Goal: Information Seeking & Learning: Check status

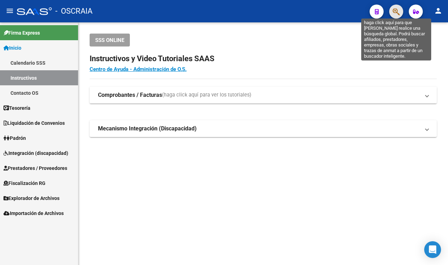
click at [396, 11] on icon "button" at bounding box center [396, 12] width 7 height 8
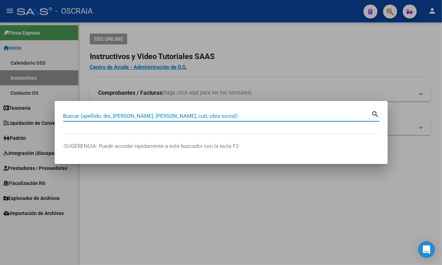
paste input "55747550"
type input "55747550"
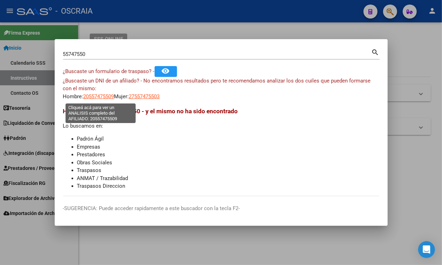
click at [103, 97] on span "20557475509" at bounding box center [98, 97] width 31 height 6
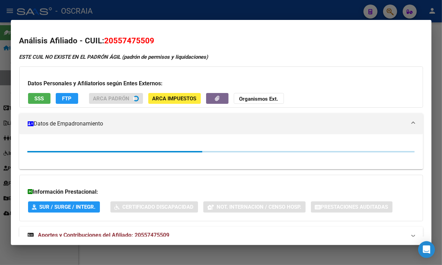
click at [165, 10] on div at bounding box center [221, 132] width 442 height 265
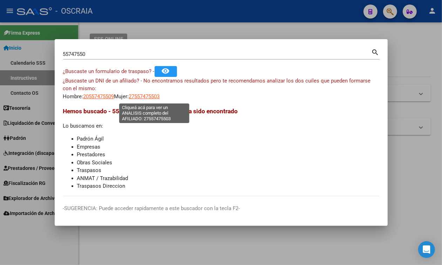
click at [158, 100] on span "27557475503" at bounding box center [144, 97] width 31 height 6
type textarea "27557475503"
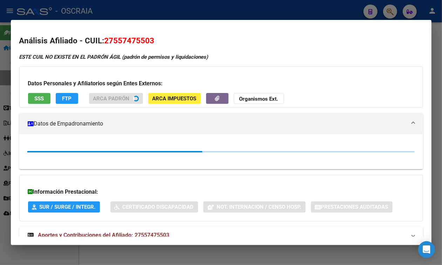
click at [125, 39] on span "27557475503" at bounding box center [129, 40] width 50 height 9
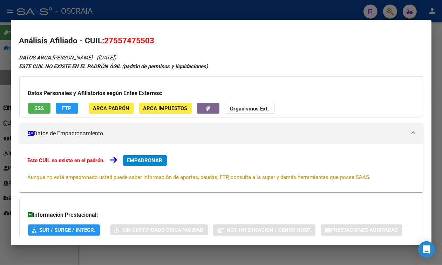
click at [125, 39] on span "27557475503" at bounding box center [129, 40] width 50 height 9
copy span "27557475503"
click at [270, 8] on div at bounding box center [221, 132] width 442 height 265
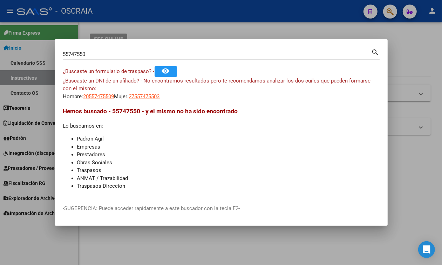
click at [261, 49] on div "55747550 Buscar (apellido, dni, cuil, nro traspaso, cuit, obra social)" at bounding box center [217, 54] width 308 height 11
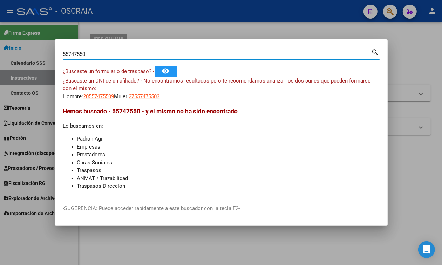
click at [255, 51] on input "55747550" at bounding box center [217, 54] width 308 height 6
paste input "26549795"
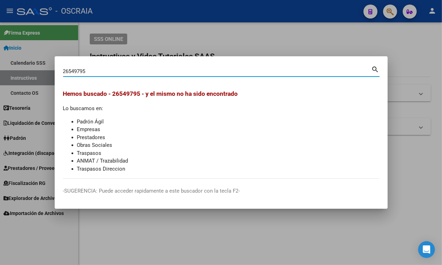
type input "26549795"
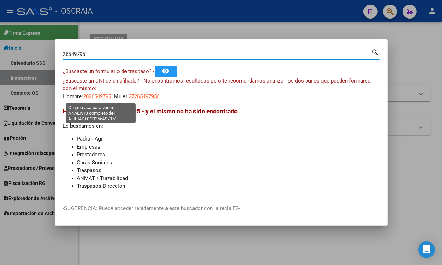
click at [102, 96] on span "20265497951" at bounding box center [98, 97] width 31 height 6
type textarea "20265497951"
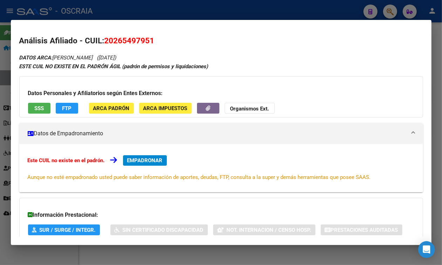
click at [36, 102] on div "Datos Personales y Afiliatorios según Entes Externos: SSS FTP ARCA Padrón ARCA …" at bounding box center [220, 96] width 403 height 41
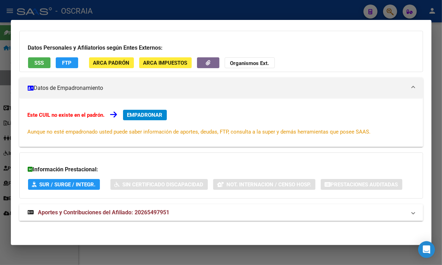
scroll to position [69, 0]
click at [188, 197] on div "Información Prestacional: SUR / SURGE / INTEGR. Sin Certificado Discapacidad No…" at bounding box center [220, 176] width 403 height 46
click at [190, 209] on mat-expansion-panel-header "Aportes y Contribuciones del Afiliado: 20265497951" at bounding box center [220, 213] width 403 height 17
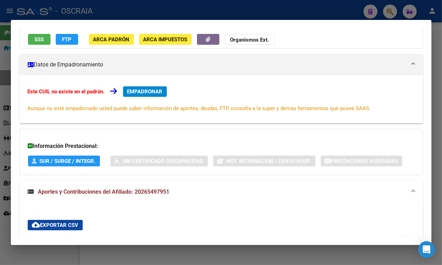
scroll to position [373, 0]
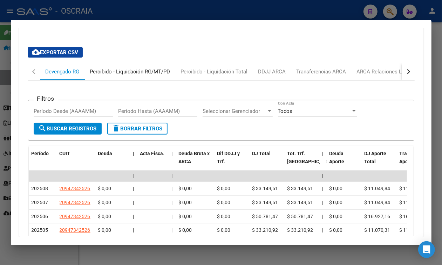
click at [121, 76] on div "Percibido - Liquidación RG/MT/PD" at bounding box center [130, 72] width 80 height 8
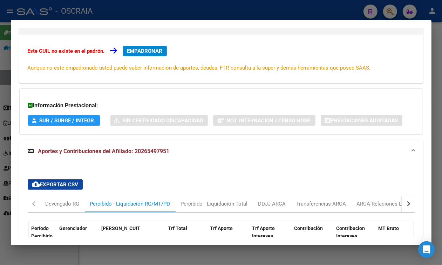
scroll to position [0, 0]
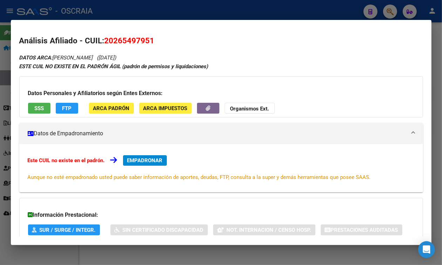
click at [54, 116] on div "Datos Personales y Afiliatorios según Entes Externos: SSS FTP ARCA Padrón ARCA …" at bounding box center [220, 96] width 403 height 41
click at [39, 108] on span "SSS" at bounding box center [38, 108] width 9 height 6
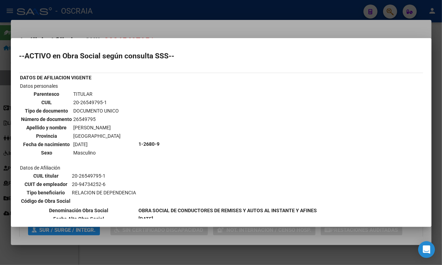
click at [83, 101] on td "20-26549795-1" at bounding box center [97, 103] width 48 height 8
copy tbody "20-26549795-1"
click at [101, 126] on td "[PERSON_NAME]" at bounding box center [97, 128] width 48 height 8
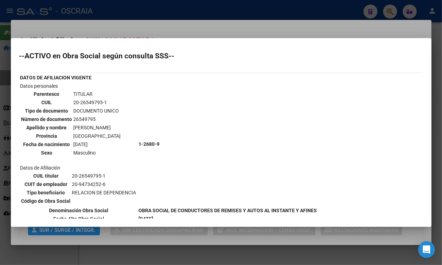
click at [101, 126] on td "[PERSON_NAME]" at bounding box center [97, 128] width 48 height 8
copy tbody "[PERSON_NAME]"
click at [182, 26] on div at bounding box center [221, 132] width 442 height 265
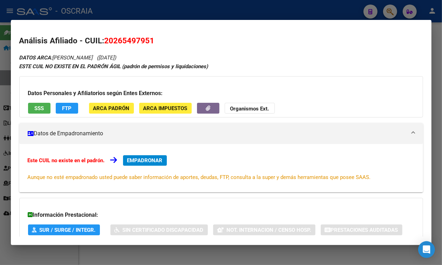
click at [155, 166] on button "EMPADRONAR" at bounding box center [145, 161] width 44 height 11
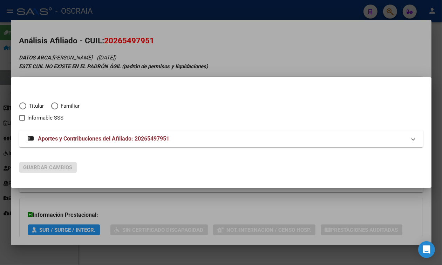
click at [27, 108] on span "Titular" at bounding box center [35, 106] width 18 height 8
click at [26, 108] on input "Titular" at bounding box center [22, 106] width 7 height 7
radio input "true"
checkbox input "true"
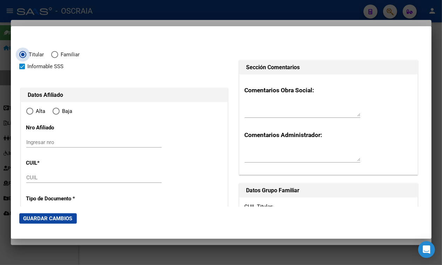
type input "20-26549795-1"
radio input "true"
click at [94, 144] on input "Ingresar nro" at bounding box center [93, 142] width 135 height 6
type input "26549795"
type input "[PERSON_NAME]"
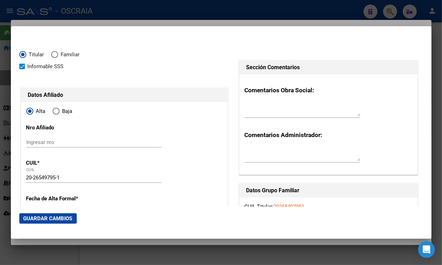
type input "[PERSON_NAME]"
type input "[DATE]"
type input "ITUZAINGO"
type input "1714"
type input "[PERSON_NAME]"
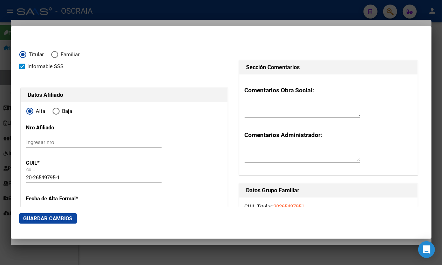
type input "2827"
type input "ITUZAINGO"
paste input "[PERSON_NAME]"
drag, startPoint x: 94, startPoint y: 144, endPoint x: 0, endPoint y: 156, distance: 94.6
click at [0, 156] on div "26549795 Buscar (apellido, dni, cuil, nro traspaso, cuit, obra social) search ¿…" at bounding box center [221, 132] width 442 height 265
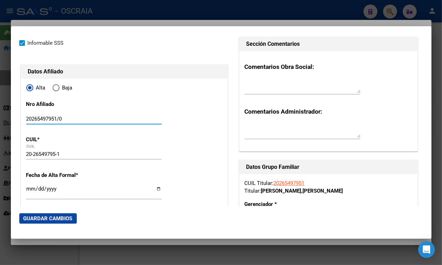
scroll to position [44, 0]
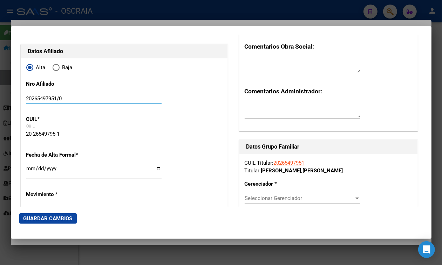
type input "20265497951/0"
click at [32, 172] on input "Ingresar fecha" at bounding box center [93, 171] width 135 height 11
click at [28, 165] on div "Ingresar fecha" at bounding box center [93, 171] width 135 height 15
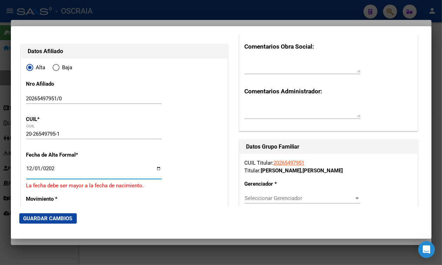
type input "[DATE]"
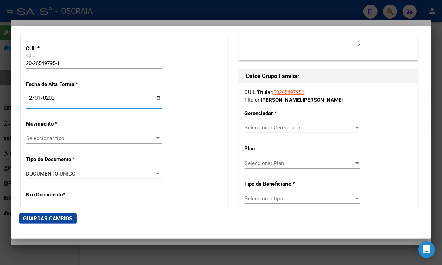
scroll to position [131, 0]
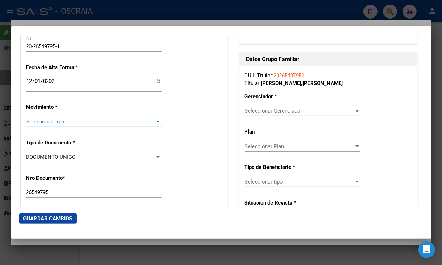
click at [37, 123] on span "Seleccionar tipo" at bounding box center [90, 122] width 129 height 6
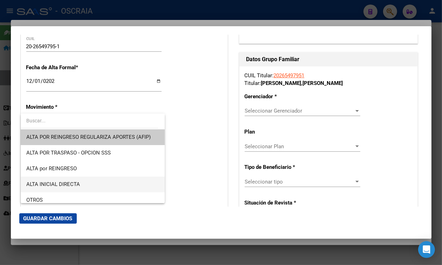
click at [55, 182] on span "ALTA INICIAL DIRECTA" at bounding box center [53, 184] width 54 height 6
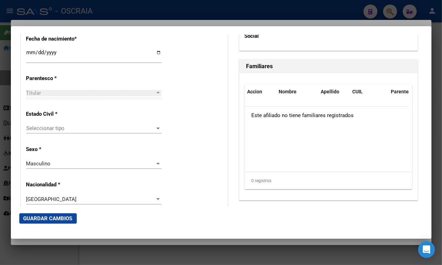
scroll to position [438, 0]
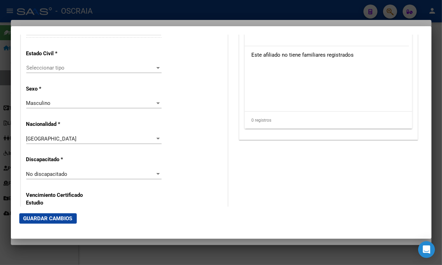
click at [73, 61] on div "Estado Civil * Seleccionar tipo Seleccionar tipo" at bounding box center [124, 61] width 196 height 35
click at [74, 67] on span "Seleccionar tipo" at bounding box center [90, 68] width 129 height 6
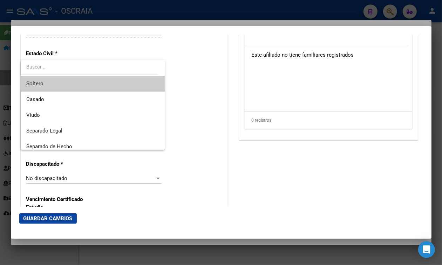
click at [83, 83] on span "Soltero" at bounding box center [92, 84] width 133 height 16
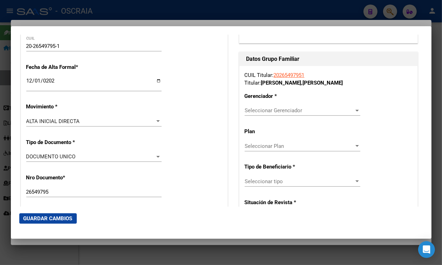
scroll to position [131, 0]
click at [286, 111] on span "Seleccionar Gerenciador" at bounding box center [298, 111] width 109 height 6
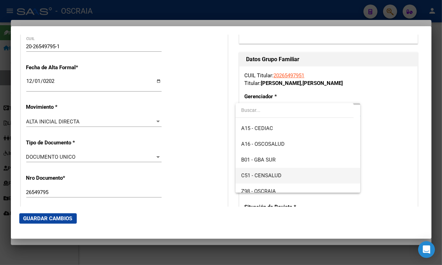
scroll to position [44, 0]
click at [290, 176] on span "Z98 - OSCRAIA" at bounding box center [297, 178] width 113 height 16
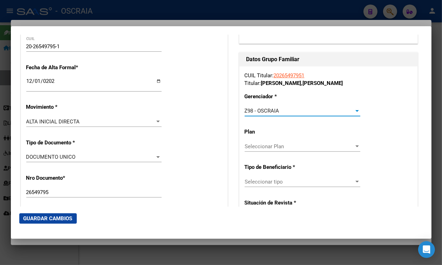
scroll to position [175, 0]
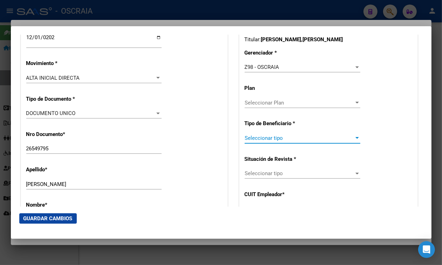
click at [284, 138] on span "Seleccionar tipo" at bounding box center [298, 138] width 109 height 6
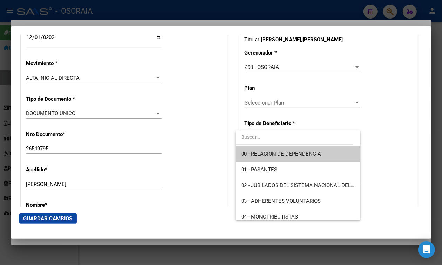
click at [285, 157] on span "00 - RELACION DE DEPENDENCIA" at bounding box center [281, 154] width 80 height 6
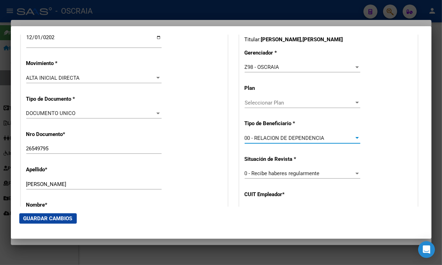
type input "20-94734252-6"
click at [36, 219] on span "Guardar Cambios" at bounding box center [47, 219] width 49 height 6
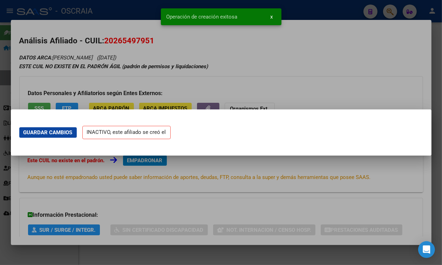
scroll to position [0, 0]
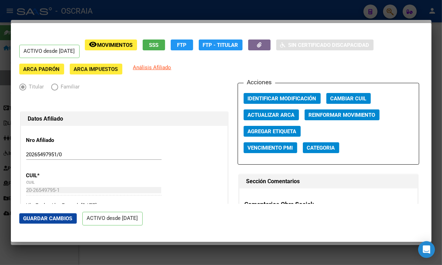
click at [125, 13] on div at bounding box center [221, 132] width 442 height 265
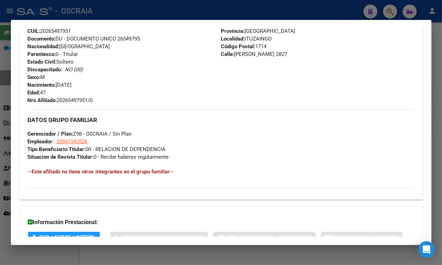
scroll to position [482, 0]
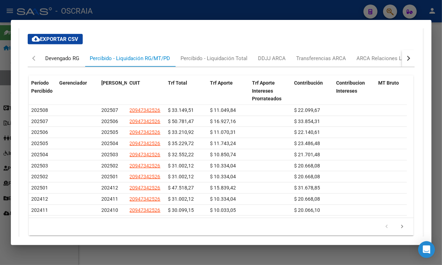
click at [72, 67] on div "Devengado RG" at bounding box center [62, 58] width 44 height 17
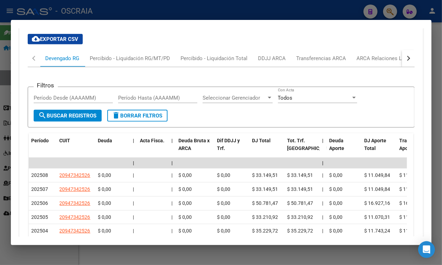
scroll to position [613, 0]
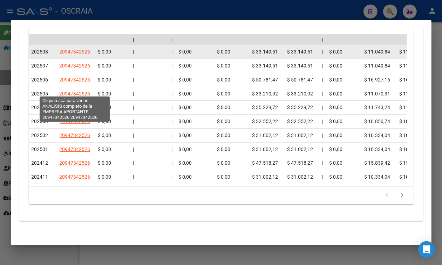
click at [80, 55] on span "20947342526" at bounding box center [75, 52] width 31 height 6
type textarea "20947342526"
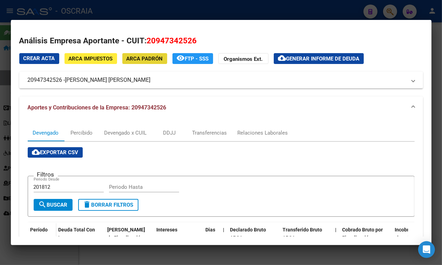
click at [136, 62] on span "ARCA Padrón" at bounding box center [144, 59] width 36 height 6
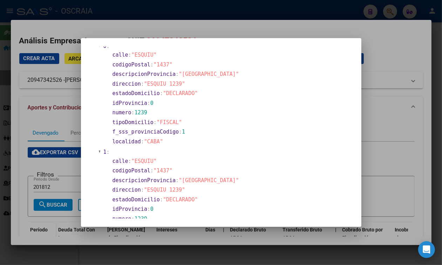
scroll to position [88, 0]
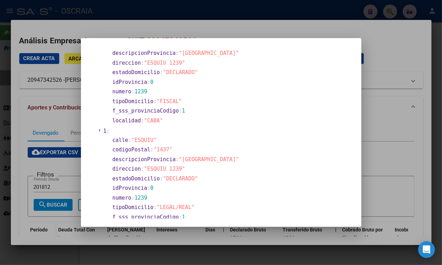
click at [175, 23] on div at bounding box center [221, 132] width 442 height 265
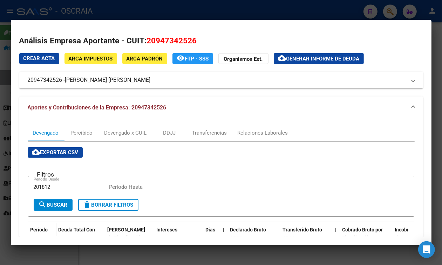
click at [172, 14] on div at bounding box center [221, 132] width 442 height 265
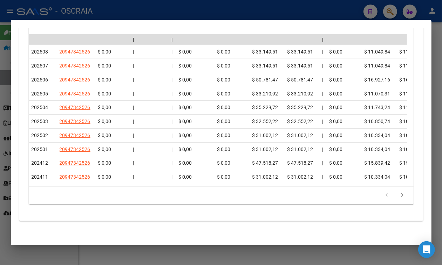
click at [278, 16] on div at bounding box center [221, 132] width 442 height 265
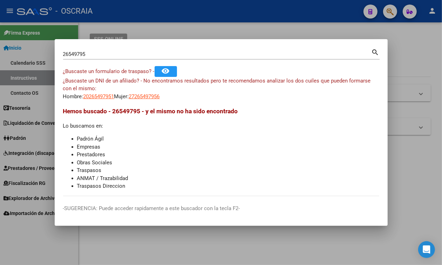
click at [187, 58] on div "26549795 Buscar (apellido, dni, [PERSON_NAME], [PERSON_NAME], cuit, obra social)" at bounding box center [217, 54] width 308 height 11
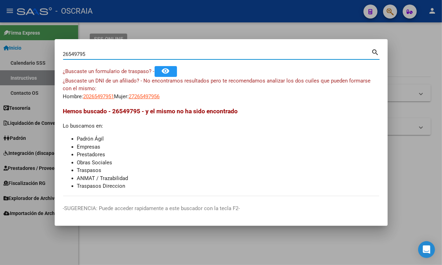
drag, startPoint x: 186, startPoint y: 55, endPoint x: 4, endPoint y: 73, distance: 182.7
click at [0, 74] on div "26549795 Buscar (apellido, dni, cuil, nro traspaso, cuit, obra social) search ¿…" at bounding box center [221, 132] width 442 height 265
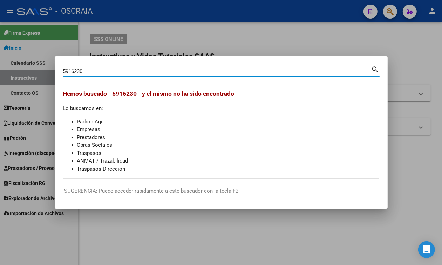
drag, startPoint x: 92, startPoint y: 75, endPoint x: 88, endPoint y: 72, distance: 5.0
click at [89, 73] on div "5916230 Buscar (apellido, dni, [PERSON_NAME], nro traspaso, cuit, obra social)" at bounding box center [217, 71] width 308 height 11
drag, startPoint x: 88, startPoint y: 72, endPoint x: 0, endPoint y: 74, distance: 88.3
click at [0, 74] on div "5916230 Buscar (apellido, dni, cuil, nro traspaso, cuit, obra social) search [P…" at bounding box center [221, 132] width 442 height 265
type input "59316230"
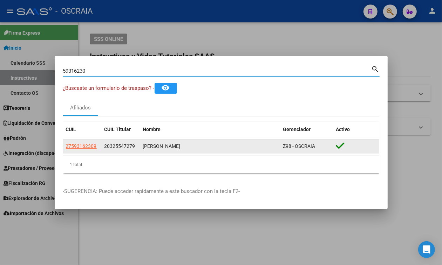
click at [85, 144] on app-link-go-to "27593162309" at bounding box center [81, 147] width 31 height 8
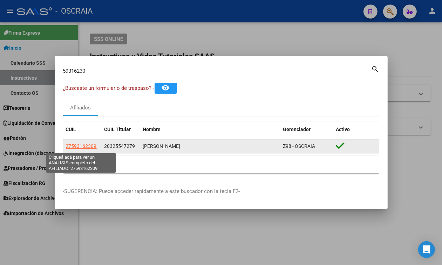
click at [84, 146] on span "27593162309" at bounding box center [81, 147] width 31 height 6
copy span "2759316"
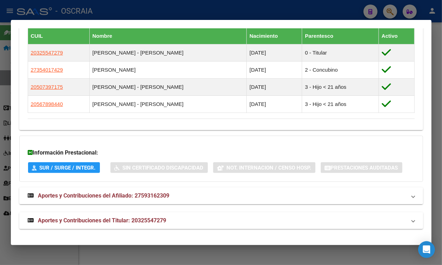
click at [116, 216] on mat-expansion-panel-header "Aportes y Contribuciones del Titular: 20325547279" at bounding box center [220, 221] width 403 height 17
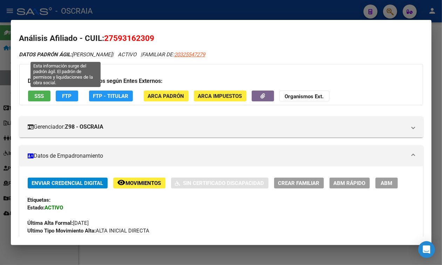
scroll to position [0, 0]
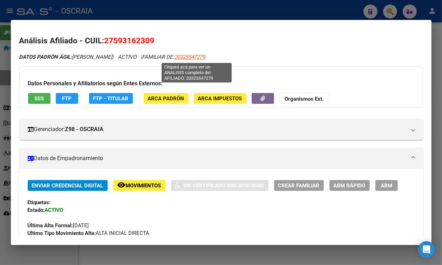
click at [190, 56] on span "20325547279" at bounding box center [189, 57] width 31 height 6
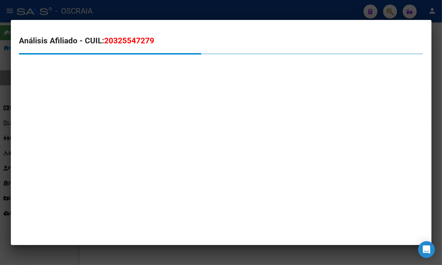
click at [127, 35] on h2 "Análisis Afiliado - CUIL: 20325547279" at bounding box center [220, 41] width 403 height 12
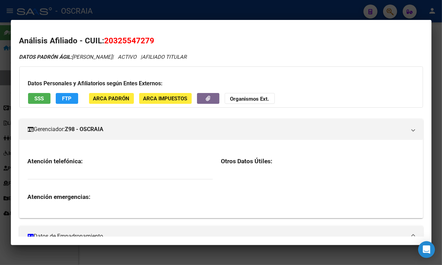
click at [127, 39] on span "20325547279" at bounding box center [129, 40] width 50 height 9
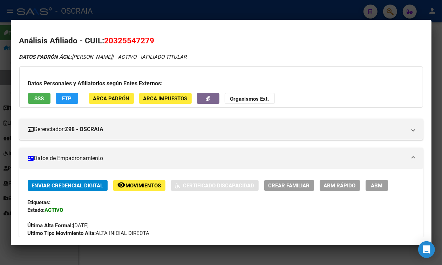
click at [127, 39] on span "20325547279" at bounding box center [129, 40] width 50 height 9
copy span "20325547279"
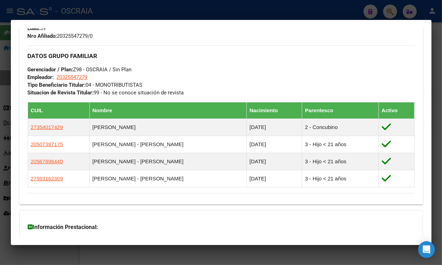
scroll to position [410, 0]
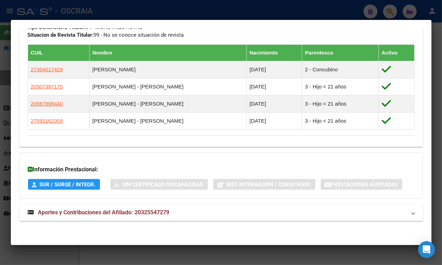
click at [183, 213] on mat-panel-title "Aportes y Contribuciones del Afiliado: 20325547279" at bounding box center [217, 213] width 378 height 8
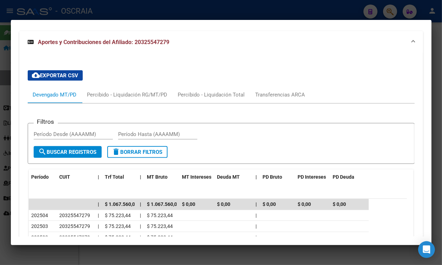
scroll to position [591, 0]
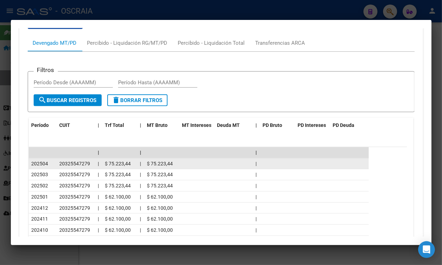
drag, startPoint x: 38, startPoint y: 213, endPoint x: 53, endPoint y: 212, distance: 14.7
click at [53, 168] on div "202504" at bounding box center [43, 164] width 22 height 8
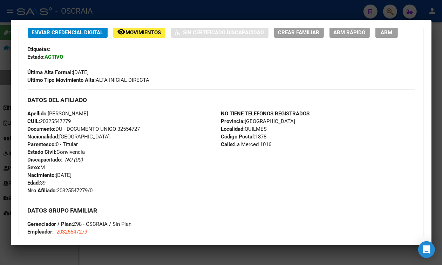
scroll to position [0, 0]
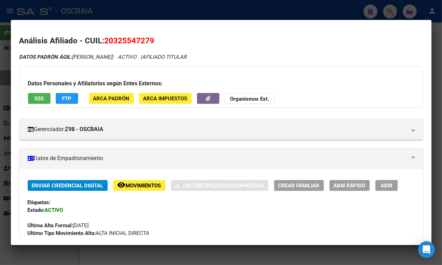
click at [121, 38] on span "20325547279" at bounding box center [129, 40] width 50 height 9
copy span "20325547279"
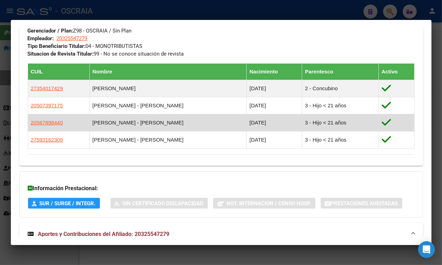
scroll to position [350, 0]
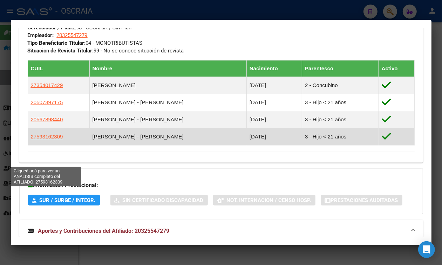
click at [39, 140] on span "27593162309" at bounding box center [47, 137] width 32 height 6
type textarea "27593162309"
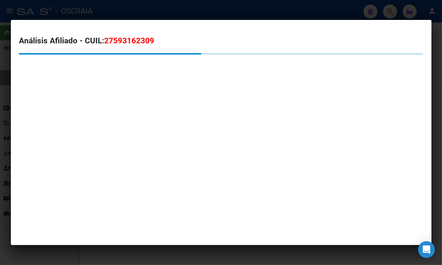
click at [133, 41] on span "27593162309" at bounding box center [129, 40] width 50 height 9
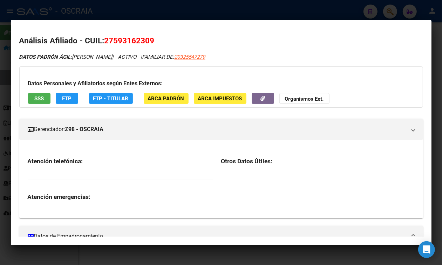
click at [133, 41] on span "27593162309" at bounding box center [129, 40] width 50 height 9
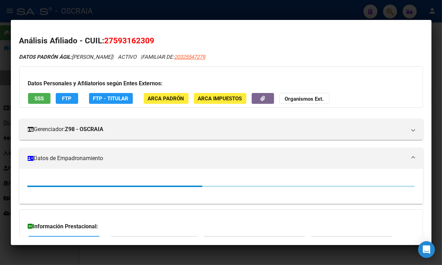
copy span "27593162309"
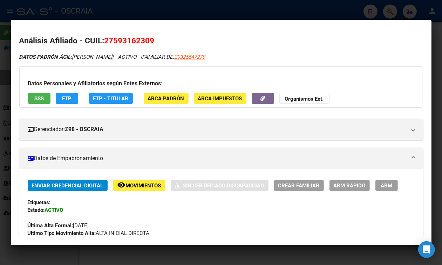
click at [116, 34] on mat-dialog-content "Análisis Afiliado - CUIL: 27593162309 DATOS PADRÓN ÁGIL: [PERSON_NAME] | ACTIVO…" at bounding box center [221, 132] width 420 height 209
drag, startPoint x: 114, startPoint y: 40, endPoint x: 151, endPoint y: 35, distance: 36.8
click at [151, 35] on h2 "Análisis Afiliado - CUIL: 27593162309" at bounding box center [220, 41] width 403 height 12
copy span "59316230"
click at [30, 96] on button "SSS" at bounding box center [39, 98] width 22 height 11
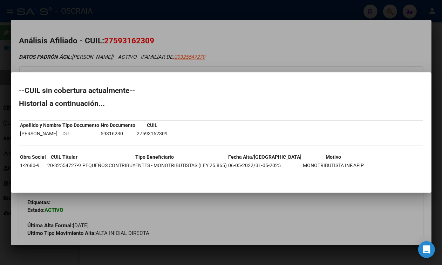
drag, startPoint x: 253, startPoint y: 163, endPoint x: 295, endPoint y: 165, distance: 42.1
click at [295, 165] on tr "1-2680-9 20-32554727-9 PEQUEÑOS CONTRIBUYENTES - MONOTRIBUTISTAS (LEY 25.865) 0…" at bounding box center [192, 166] width 344 height 8
click at [221, 122] on div "--CUIL sin cobertura actualmente-- Historial a continuación... Apellido y Nombr…" at bounding box center [220, 135] width 403 height 97
click at [130, 44] on div at bounding box center [221, 132] width 442 height 265
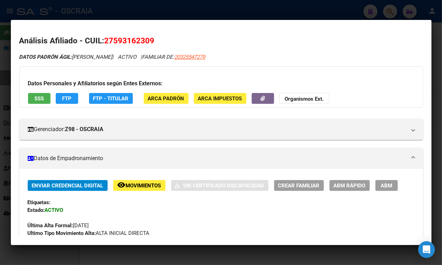
click at [130, 44] on span "27593162309" at bounding box center [129, 40] width 50 height 9
copy span "27593162309"
click at [245, 16] on div at bounding box center [221, 132] width 442 height 265
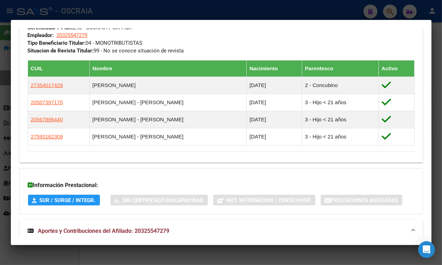
click at [147, 10] on div at bounding box center [221, 132] width 442 height 265
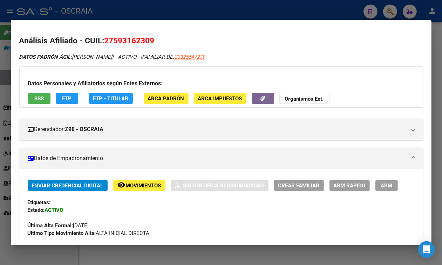
click at [144, 12] on div at bounding box center [221, 132] width 442 height 265
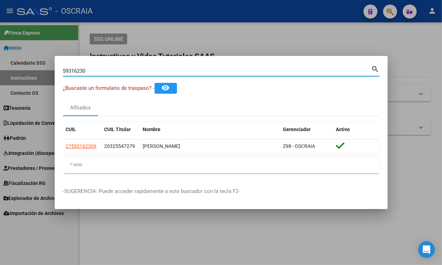
drag, startPoint x: 130, startPoint y: 69, endPoint x: 0, endPoint y: 98, distance: 133.2
click at [0, 98] on div "59316230 Buscar (apellido, dni, cuil, nro traspaso, cuit, obra social) search ¿…" at bounding box center [221, 132] width 442 height 265
paste input "20-59521361-5"
type input "20595213615"
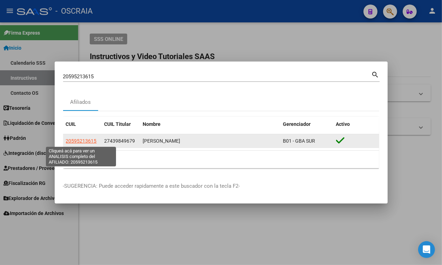
click at [70, 141] on span "20595213615" at bounding box center [81, 141] width 31 height 6
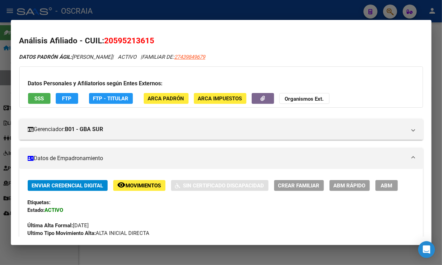
click at [39, 97] on span "SSS" at bounding box center [38, 99] width 9 height 6
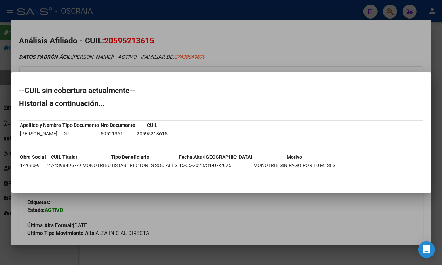
drag, startPoint x: 201, startPoint y: 164, endPoint x: 226, endPoint y: 166, distance: 24.6
click at [226, 166] on td "15-05-2023/31-07-2025" at bounding box center [216, 166] width 74 height 8
click at [176, 40] on div at bounding box center [221, 132] width 442 height 265
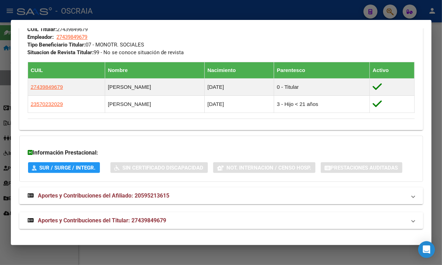
click at [140, 220] on span "Aportes y Contribuciones del Titular: 27439849679" at bounding box center [102, 221] width 128 height 7
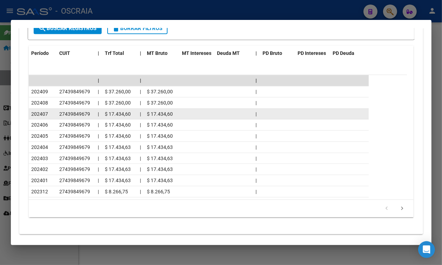
scroll to position [668, 0]
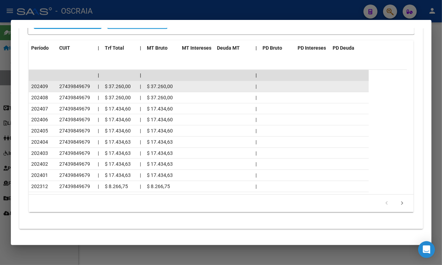
click at [35, 91] on div "202409" at bounding box center [43, 87] width 22 height 8
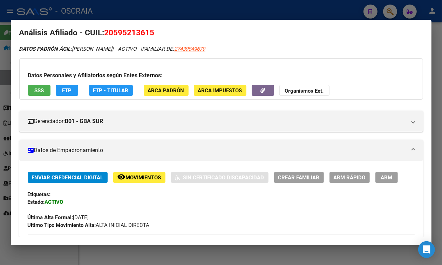
scroll to position [0, 0]
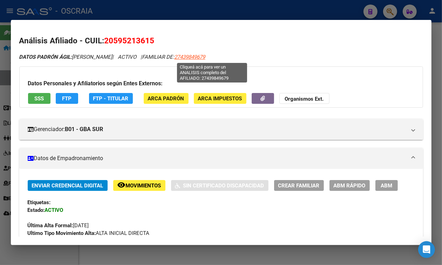
click at [205, 55] on span "27439849679" at bounding box center [189, 57] width 31 height 6
type textarea "27439849679"
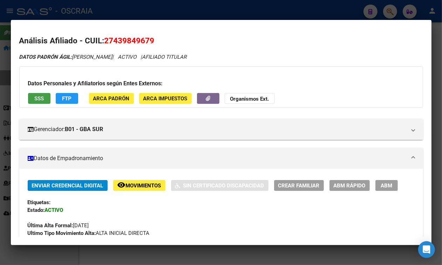
click at [37, 99] on span "SSS" at bounding box center [38, 99] width 9 height 6
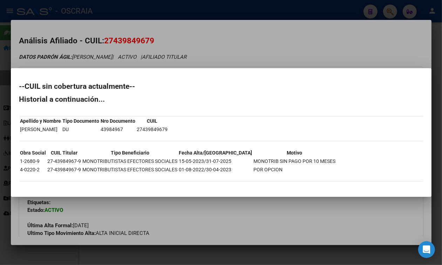
click at [236, 51] on div at bounding box center [221, 132] width 442 height 265
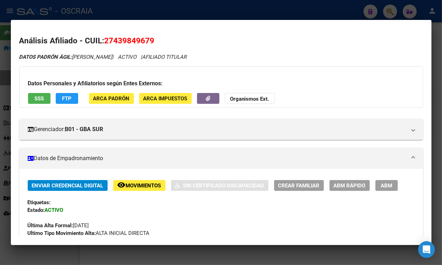
click at [375, 191] on button "ABM" at bounding box center [386, 185] width 22 height 11
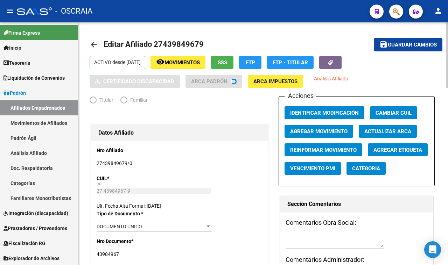
radio input "true"
type input "27-43984967-9"
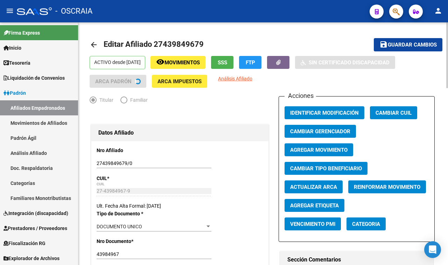
click at [339, 150] on span "Agregar Movimiento" at bounding box center [318, 150] width 57 height 6
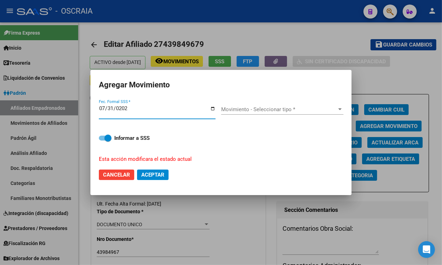
type input "[DATE]"
click at [303, 110] on span "Movimiento - Seleccionar tipo *" at bounding box center [279, 109] width 116 height 6
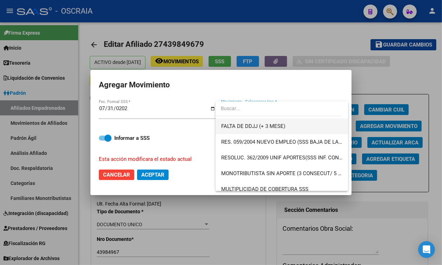
scroll to position [219, 0]
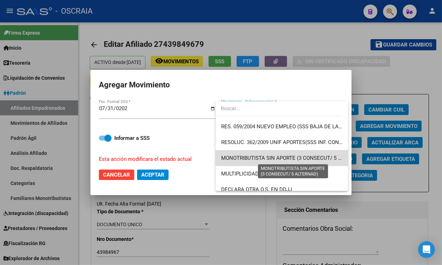
click at [299, 157] on span "MONOTRIBUTISTA SIN APORTE (3 CONSECUT/ 5 ALTERNAD)" at bounding box center [293, 158] width 144 height 6
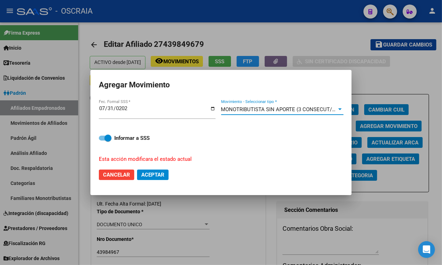
click at [231, 112] on span "MONOTRIBUTISTA SIN APORTE (3 CONSECUT/ 5 ALTERNAD)" at bounding box center [293, 109] width 144 height 6
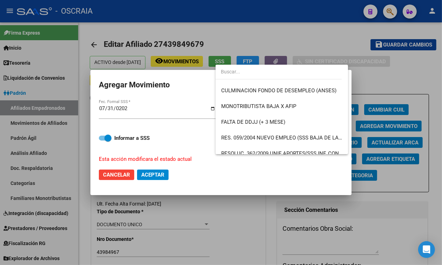
scroll to position [157, 0]
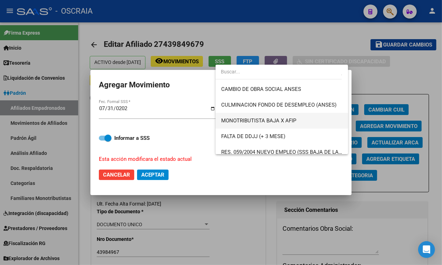
click at [300, 118] on span "MONOTRIBUTISTA BAJA X AFIP" at bounding box center [282, 121] width 122 height 16
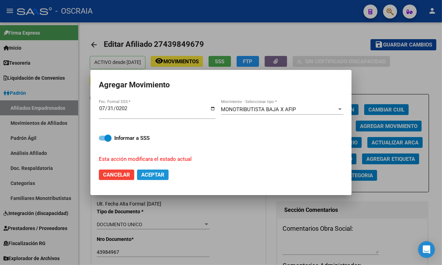
click at [164, 174] on span "Aceptar" at bounding box center [152, 175] width 23 height 6
checkbox input "false"
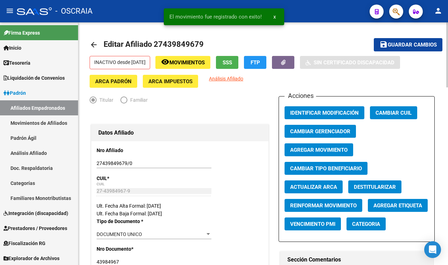
click at [189, 42] on span "Editar Afiliado 27439849679" at bounding box center [154, 44] width 100 height 9
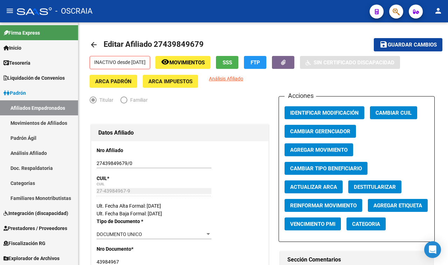
copy h1 "27439849679"
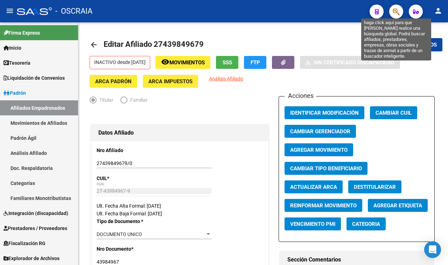
click at [398, 11] on icon "button" at bounding box center [396, 12] width 7 height 8
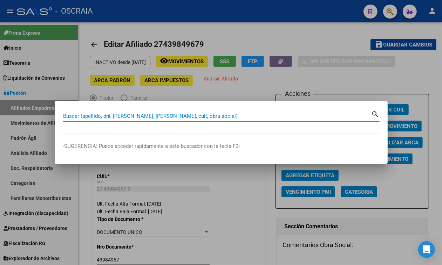
paste input "27439849679"
type input "27439849679"
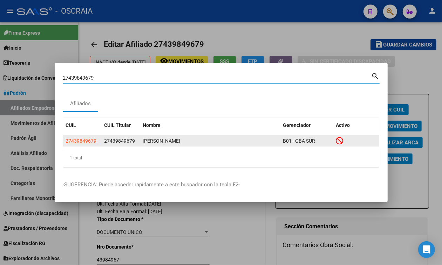
drag, startPoint x: 84, startPoint y: 131, endPoint x: 87, endPoint y: 142, distance: 10.7
click at [86, 135] on datatable-header "CUIL CUIL Titular Nombre Gerenciador Activo" at bounding box center [221, 127] width 316 height 18
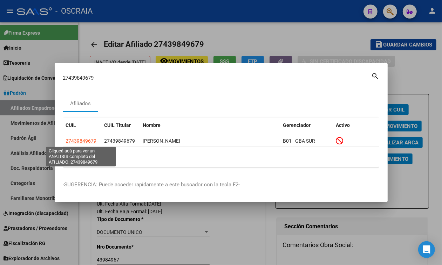
click at [87, 149] on datatable-body "27439849679 27439849679 [PERSON_NAME] B01 - GBA SUR" at bounding box center [221, 143] width 316 height 14
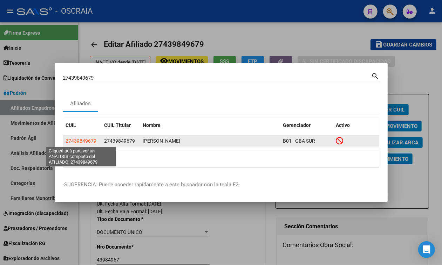
click at [88, 140] on span "27439849679" at bounding box center [81, 141] width 31 height 6
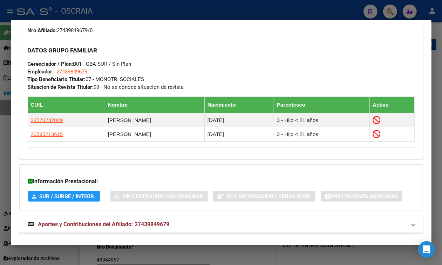
scroll to position [342, 0]
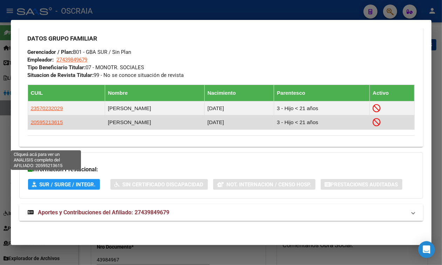
click at [39, 125] on span "20595213615" at bounding box center [47, 122] width 32 height 6
type textarea "20595213615"
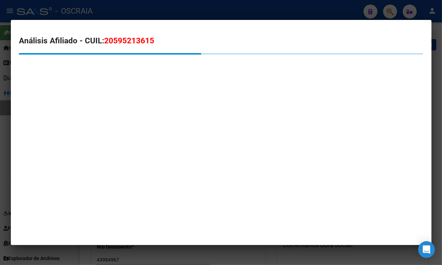
click at [115, 42] on span "20595213615" at bounding box center [129, 40] width 50 height 9
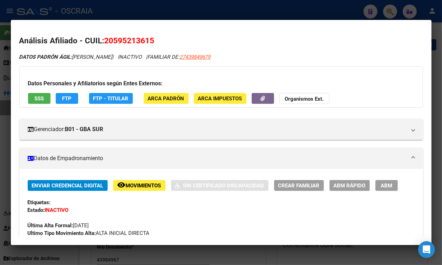
click at [43, 100] on span "SSS" at bounding box center [38, 99] width 9 height 6
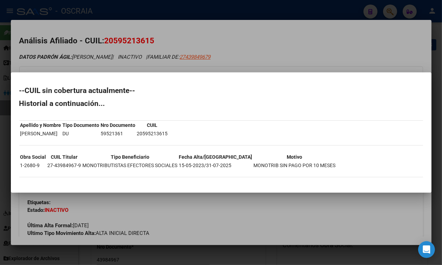
drag, startPoint x: 207, startPoint y: 165, endPoint x: 233, endPoint y: 164, distance: 25.6
click at [233, 164] on tr "1-2680-9 27-43984967-9 MONOTRIBUTISTAS EFECTORES SOCIALES 15-05-2023/31-07-2025…" at bounding box center [178, 166] width 316 height 8
drag, startPoint x: 238, startPoint y: 163, endPoint x: 312, endPoint y: 164, distance: 73.9
click at [313, 163] on div "--CUIL sin cobertura actualmente-- Historial a continuación... Apellido y Nombr…" at bounding box center [220, 135] width 403 height 97
click at [227, 36] on div at bounding box center [221, 132] width 442 height 265
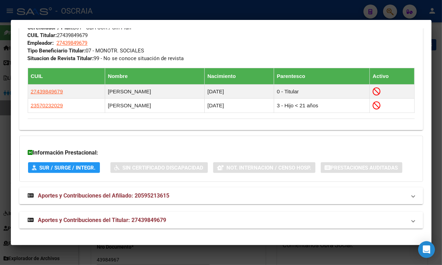
scroll to position [409, 0]
click at [104, 227] on mat-expansion-panel-header "Aportes y Contribuciones del Titular: 27439849679" at bounding box center [220, 220] width 403 height 17
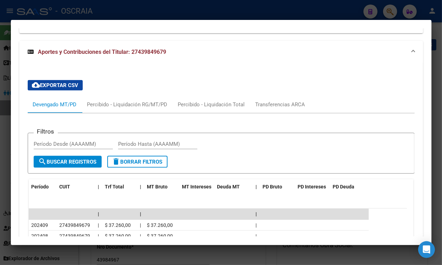
scroll to position [668, 0]
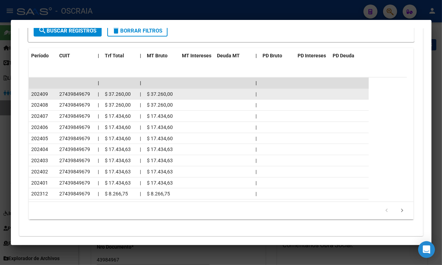
drag, startPoint x: 115, startPoint y: 142, endPoint x: 123, endPoint y: 140, distance: 8.6
click at [123, 97] on span "$ 37.260,00" at bounding box center [118, 94] width 26 height 6
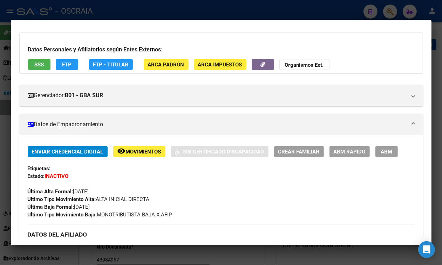
scroll to position [0, 0]
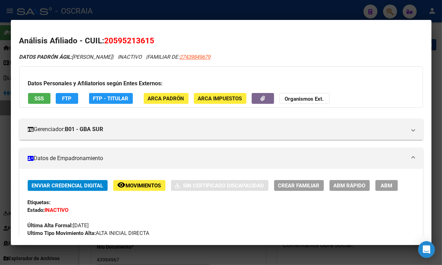
click at [174, 5] on div at bounding box center [221, 132] width 442 height 265
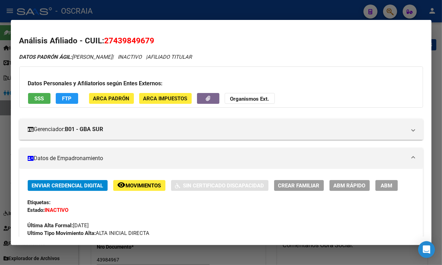
click at [124, 36] on span "27439849679" at bounding box center [129, 40] width 50 height 9
drag, startPoint x: 74, startPoint y: 55, endPoint x: 126, endPoint y: 49, distance: 52.5
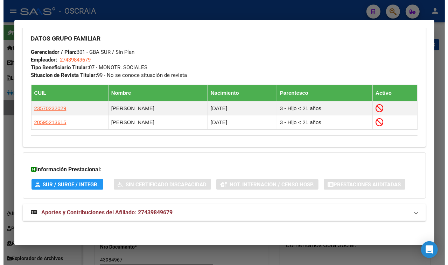
scroll to position [350, 0]
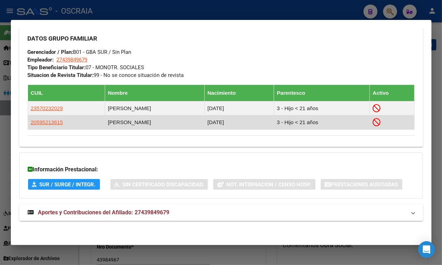
click at [105, 130] on td "[PERSON_NAME]" at bounding box center [154, 123] width 99 height 14
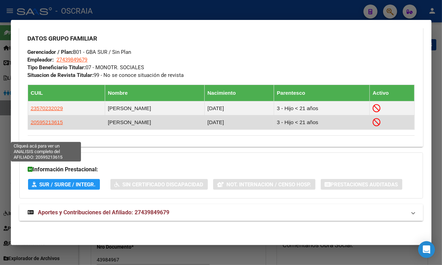
click at [35, 125] on span "20595213615" at bounding box center [47, 122] width 32 height 6
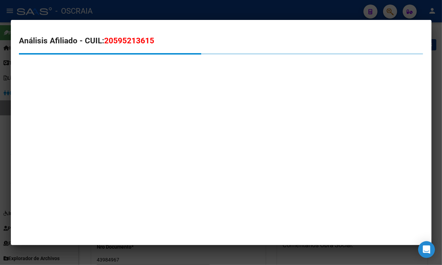
click at [128, 44] on span "20595213615" at bounding box center [129, 40] width 50 height 9
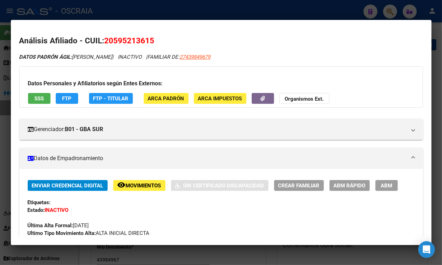
click at [146, 9] on div at bounding box center [221, 132] width 442 height 265
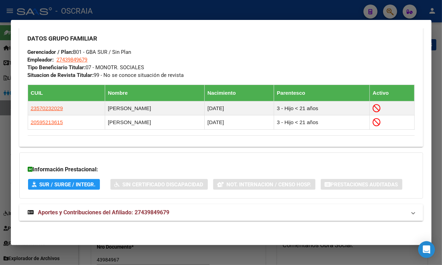
click at [77, 6] on div at bounding box center [221, 132] width 442 height 265
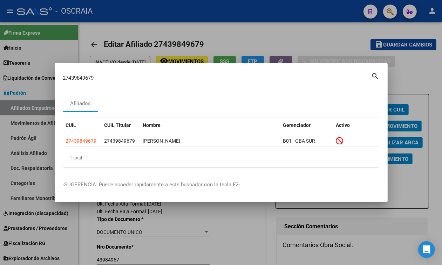
click at [66, 25] on div at bounding box center [221, 132] width 442 height 265
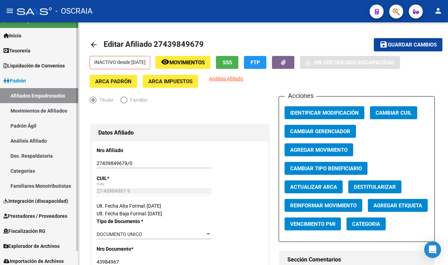
scroll to position [15, 0]
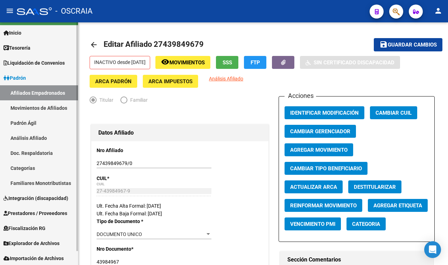
click at [32, 192] on link "Integración (discapacidad)" at bounding box center [39, 198] width 78 height 15
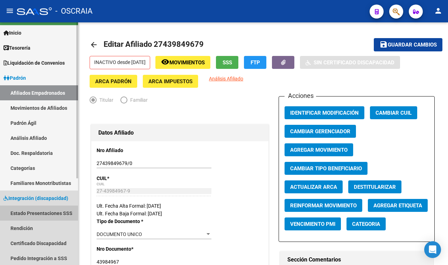
click at [52, 213] on link "Estado Presentaciones SSS" at bounding box center [39, 213] width 78 height 15
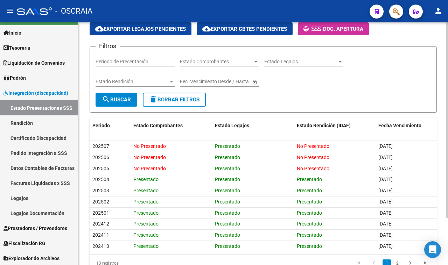
scroll to position [44, 0]
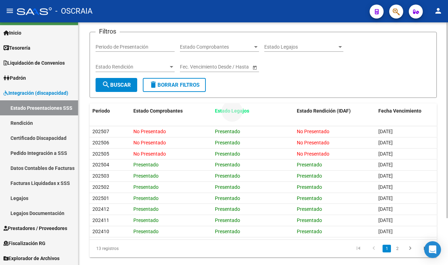
drag, startPoint x: 213, startPoint y: 108, endPoint x: 243, endPoint y: 119, distance: 31.9
click at [253, 114] on datatable-header-cell "Estado Legajos" at bounding box center [253, 111] width 82 height 15
drag, startPoint x: 131, startPoint y: 110, endPoint x: 182, endPoint y: 110, distance: 51.1
click at [182, 110] on datatable-header-cell "Estado Comprobantes" at bounding box center [172, 111] width 82 height 15
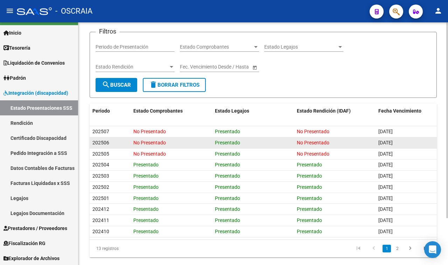
drag, startPoint x: 95, startPoint y: 156, endPoint x: 128, endPoint y: 144, distance: 35.5
click at [128, 144] on datatable-scroller "202507 No Presentado Presentado No Presentado [DATE] 202506 No Presentado Prese…" at bounding box center [263, 181] width 347 height 111
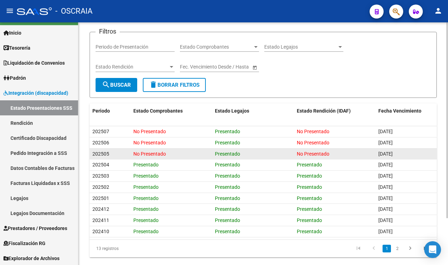
drag, startPoint x: 379, startPoint y: 154, endPoint x: 406, endPoint y: 150, distance: 27.4
click at [406, 150] on div "[DATE]" at bounding box center [407, 154] width 56 height 8
click at [146, 149] on datatable-body-cell "No Presentado" at bounding box center [172, 154] width 82 height 11
drag, startPoint x: 379, startPoint y: 154, endPoint x: 411, endPoint y: 148, distance: 32.1
click at [411, 149] on datatable-body-cell "[DATE]" at bounding box center [406, 154] width 61 height 11
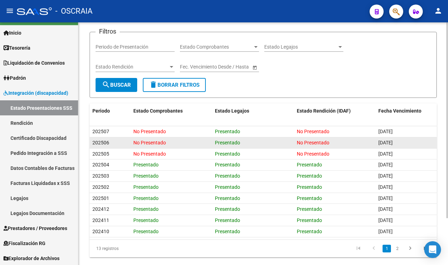
drag, startPoint x: 386, startPoint y: 142, endPoint x: 390, endPoint y: 141, distance: 3.7
click at [390, 141] on span "[DATE]" at bounding box center [386, 143] width 14 height 6
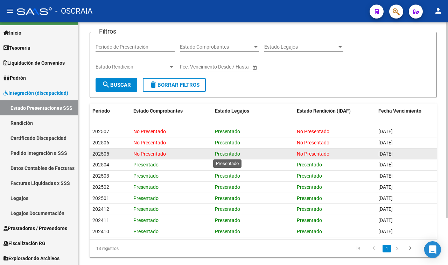
drag, startPoint x: 115, startPoint y: 154, endPoint x: 224, endPoint y: 152, distance: 109.3
click at [224, 152] on div "202505 No Presentado Presentado No Presentado [DATE]" at bounding box center [263, 154] width 347 height 11
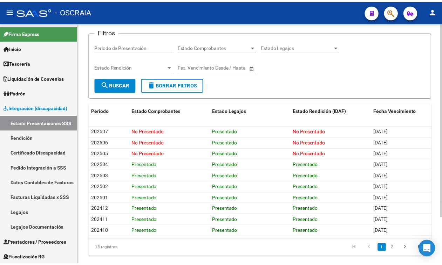
scroll to position [0, 0]
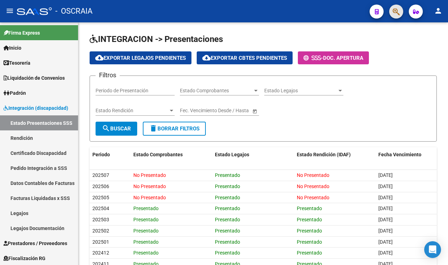
click at [400, 9] on button "button" at bounding box center [396, 12] width 14 height 14
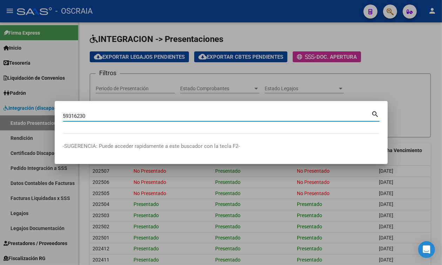
type input "59316230"
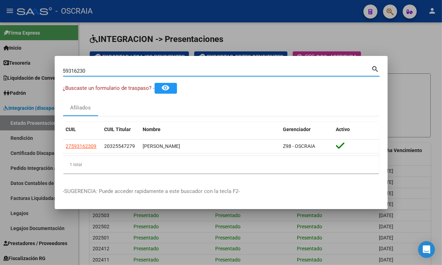
click at [79, 69] on input "59316230" at bounding box center [217, 71] width 308 height 6
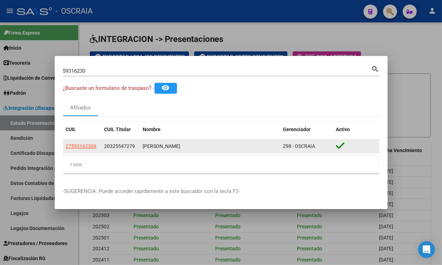
click at [107, 144] on div "20325547279" at bounding box center [120, 147] width 33 height 8
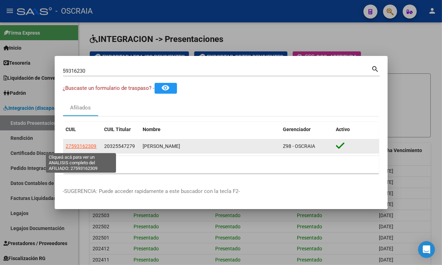
click at [93, 148] on span "27593162309" at bounding box center [81, 147] width 31 height 6
type textarea "27593162309"
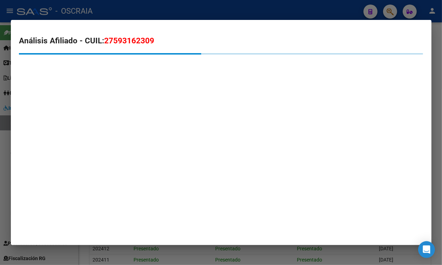
click at [146, 41] on span "27593162309" at bounding box center [129, 40] width 50 height 9
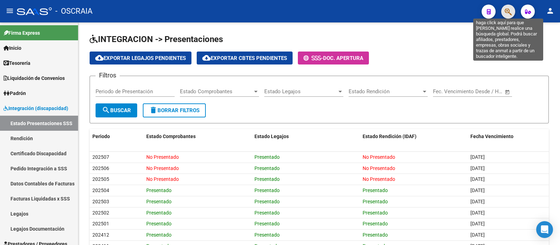
click at [511, 14] on icon "button" at bounding box center [508, 12] width 7 height 8
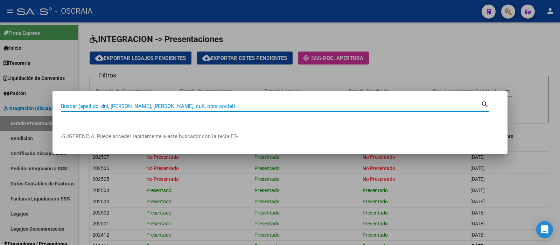
paste input "42767728"
type input "42767728"
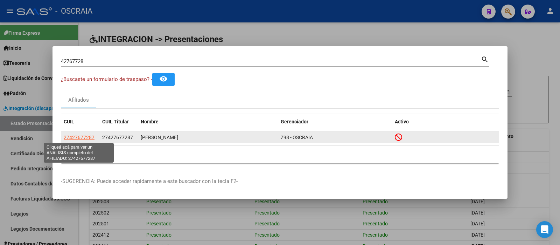
click at [90, 136] on span "27427677287" at bounding box center [79, 137] width 31 height 6
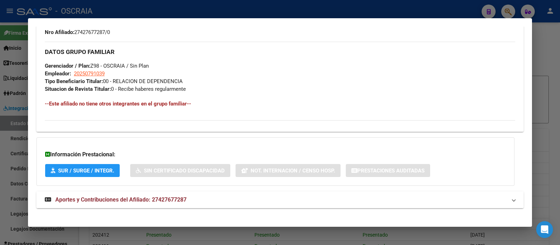
scroll to position [319, 0]
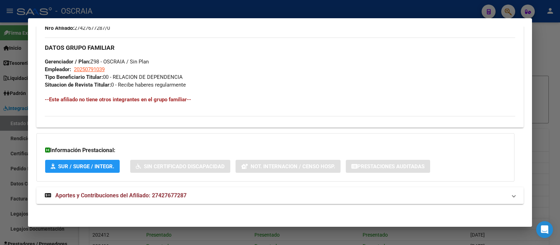
click at [86, 192] on span "Aportes y Contribuciones del Afiliado: 27427677287" at bounding box center [120, 195] width 131 height 7
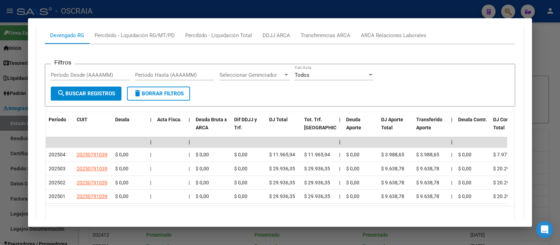
scroll to position [580, 0]
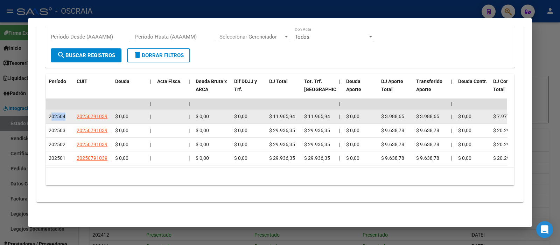
drag, startPoint x: 50, startPoint y: 113, endPoint x: 137, endPoint y: 108, distance: 87.0
click at [70, 112] on div "202504" at bounding box center [60, 116] width 22 height 8
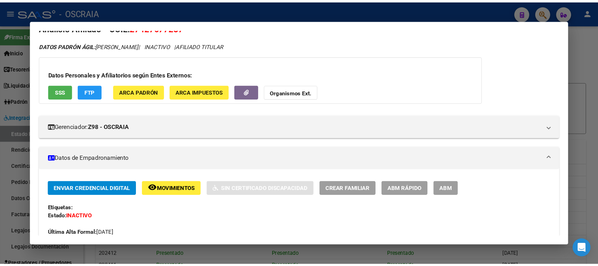
scroll to position [11, 0]
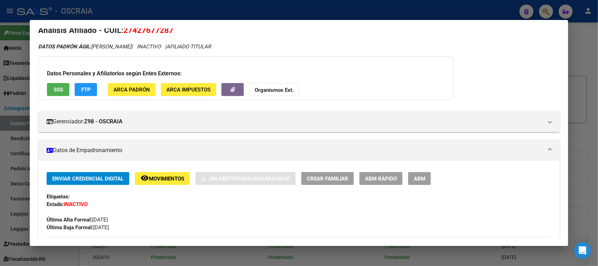
click at [533, 13] on div at bounding box center [299, 133] width 598 height 266
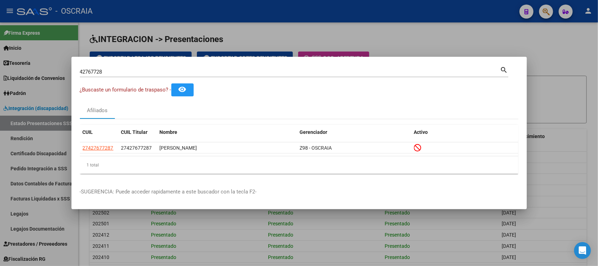
click at [548, 16] on div at bounding box center [299, 133] width 598 height 266
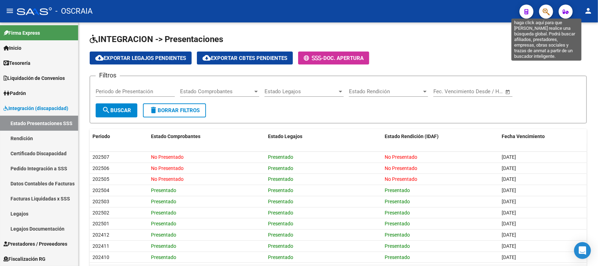
click at [548, 15] on icon "button" at bounding box center [546, 12] width 7 height 8
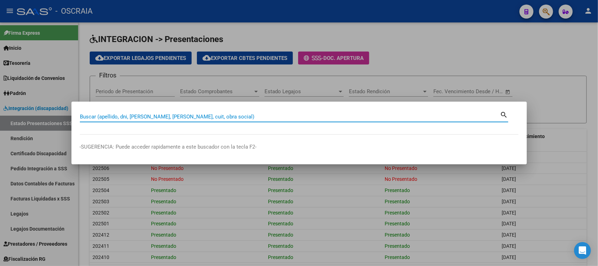
paste input "44708698"
type input "44708698"
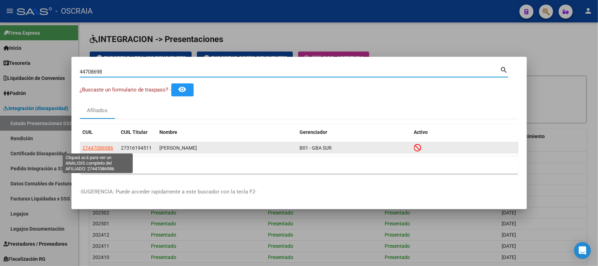
click at [107, 147] on span "27447086986" at bounding box center [98, 148] width 31 height 6
type textarea "27447086986"
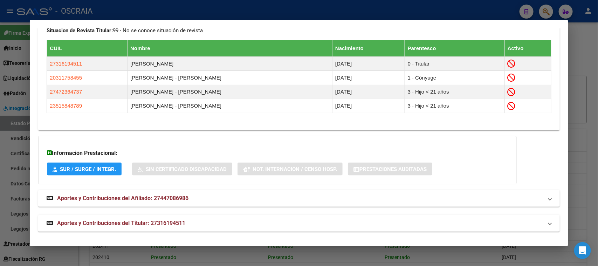
scroll to position [391, 0]
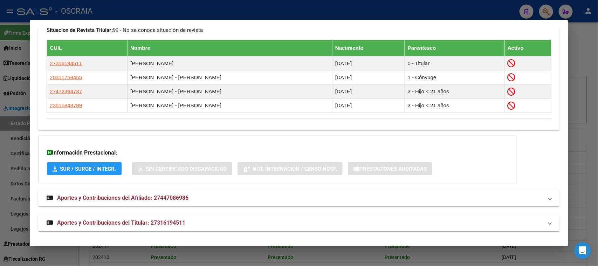
click at [154, 195] on span "Aportes y Contribuciones del Afiliado: 27447086986" at bounding box center [122, 197] width 131 height 7
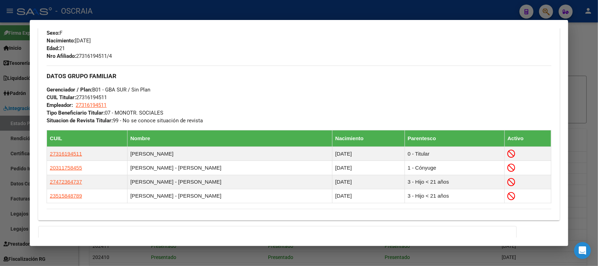
scroll to position [519, 0]
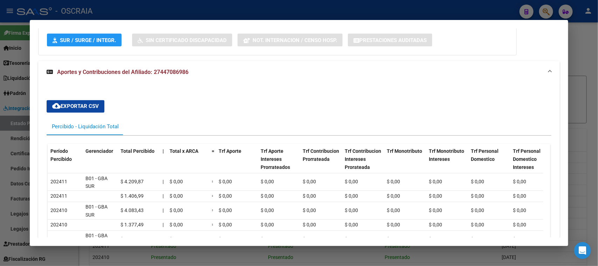
click at [177, 74] on span "Aportes y Contribuciones del Afiliado: 27447086986" at bounding box center [122, 72] width 131 height 7
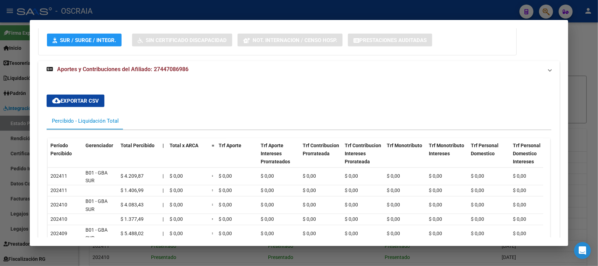
scroll to position [391, 0]
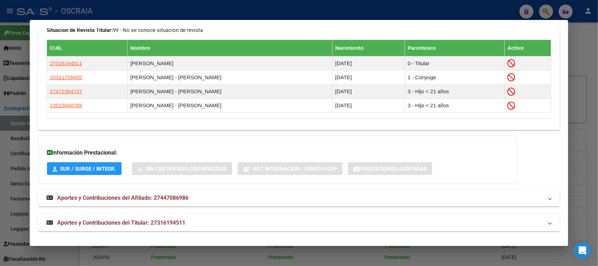
click at [155, 216] on mat-expansion-panel-header "Aportes y Contribuciones del Titular: 27316194511" at bounding box center [298, 222] width 521 height 17
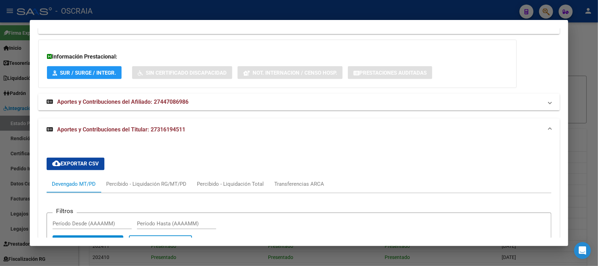
scroll to position [475, 0]
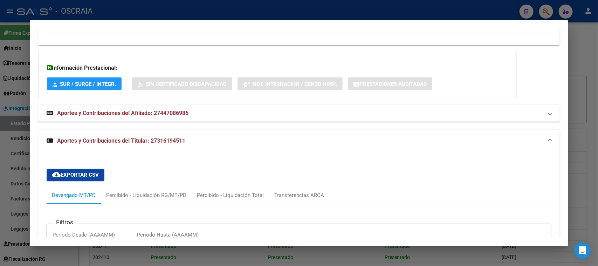
click at [161, 114] on span "Aportes y Contribuciones del Afiliado: 27447086986" at bounding box center [122, 113] width 131 height 7
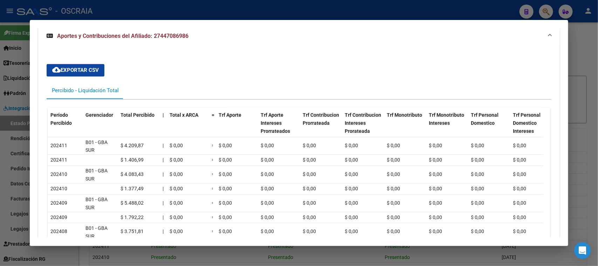
scroll to position [531, 0]
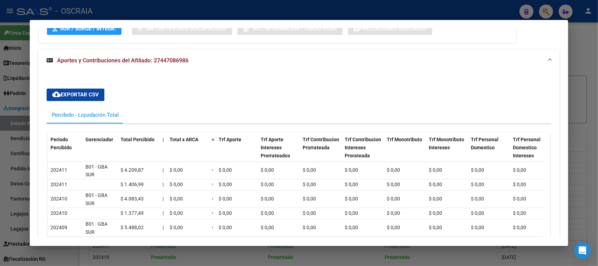
click at [187, 58] on span "Aportes y Contribuciones del Afiliado: 27447086986" at bounding box center [122, 60] width 131 height 7
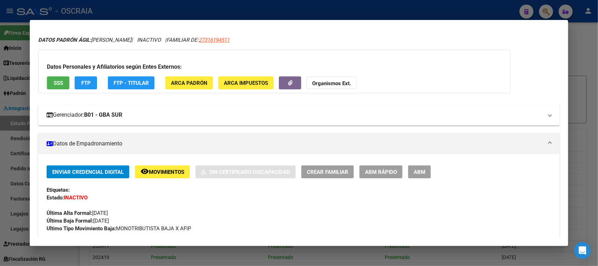
scroll to position [5, 0]
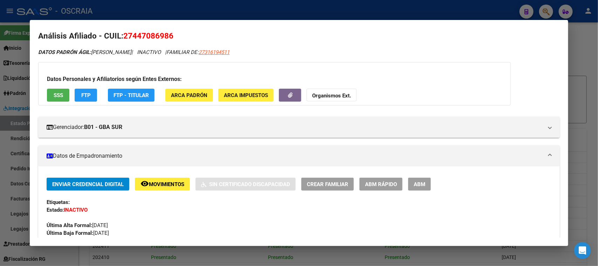
click at [162, 37] on span "27447086986" at bounding box center [148, 35] width 50 height 9
copy span "27447086986"
click at [57, 89] on button "SSS" at bounding box center [58, 95] width 22 height 13
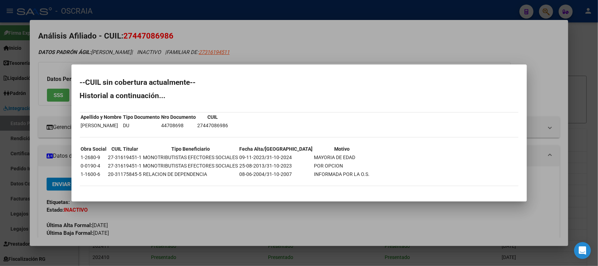
drag, startPoint x: 311, startPoint y: 156, endPoint x: 320, endPoint y: 157, distance: 9.1
click at [320, 157] on td "MAYORIA DE EDAD" at bounding box center [342, 157] width 56 height 8
click at [341, 164] on td "POR OPCION" at bounding box center [342, 166] width 56 height 8
click at [146, 51] on div at bounding box center [299, 133] width 598 height 266
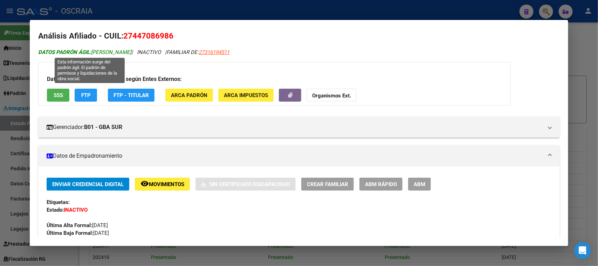
drag, startPoint x: 140, startPoint y: 52, endPoint x: 93, endPoint y: 50, distance: 47.3
click at [93, 50] on span "DATOS PADRÓN ÁGIL: ROMERO IARA NAIR" at bounding box center [84, 52] width 93 height 6
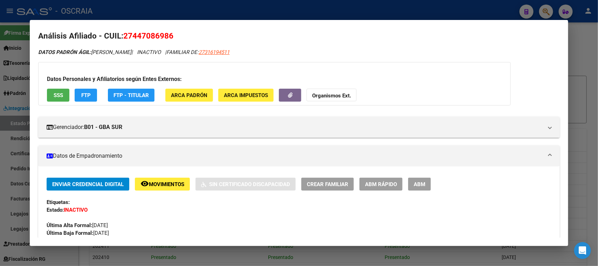
copy span "ROMERO IARA NAIR"
click at [160, 32] on span "27447086986" at bounding box center [148, 35] width 50 height 9
copy span "27447086986"
click at [191, 12] on div at bounding box center [299, 133] width 598 height 266
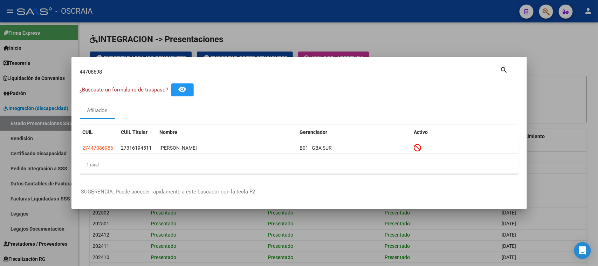
click at [214, 67] on div "44708698 Buscar (apellido, dni, cuil, nro traspaso, cuit, obra social)" at bounding box center [290, 72] width 420 height 11
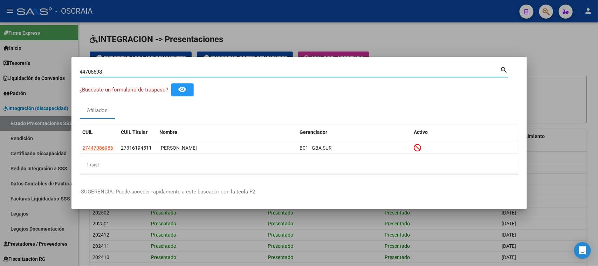
click at [220, 78] on div "44708698 Buscar (apellido, dni, cuil, nro traspaso, cuit, obra social) search" at bounding box center [294, 74] width 428 height 19
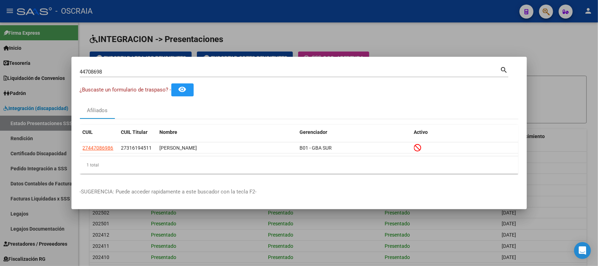
click at [217, 74] on input "44708698" at bounding box center [290, 72] width 420 height 6
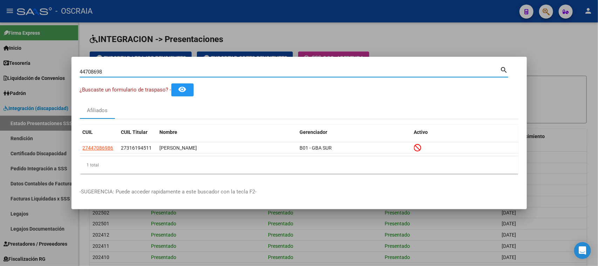
click at [217, 74] on input "44708698" at bounding box center [290, 72] width 420 height 6
type input "34690174"
click at [109, 142] on datatable-header "CUIL CUIL Titular Nombre Gerenciador Activo" at bounding box center [299, 134] width 439 height 18
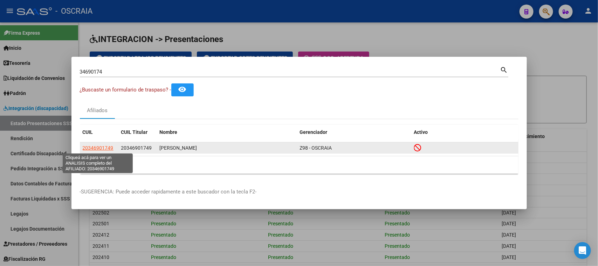
click at [101, 148] on span "20346901749" at bounding box center [98, 148] width 31 height 6
type textarea "20346901749"
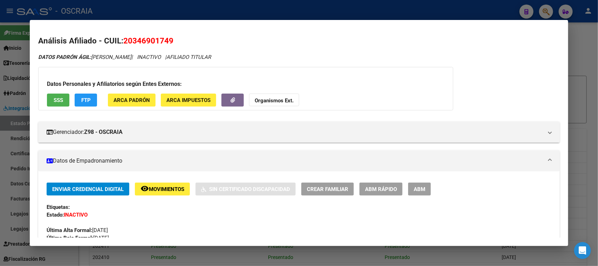
click at [141, 41] on span "20346901749" at bounding box center [148, 40] width 50 height 9
click at [140, 41] on span "20346901749" at bounding box center [148, 40] width 50 height 9
click at [142, 38] on span "20346901749" at bounding box center [148, 40] width 50 height 9
copy span "20346901749"
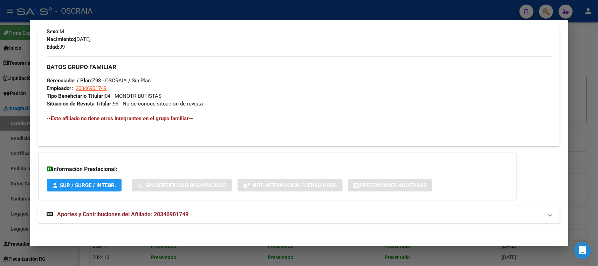
click at [110, 211] on span "Aportes y Contribuciones del Afiliado: 20346901749" at bounding box center [122, 214] width 131 height 7
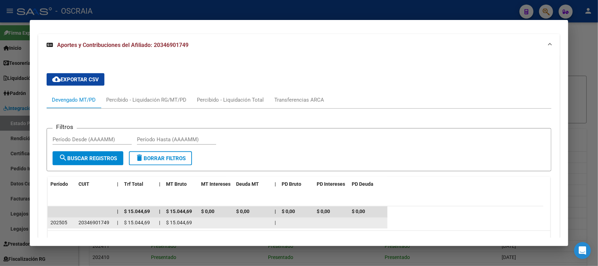
scroll to position [508, 0]
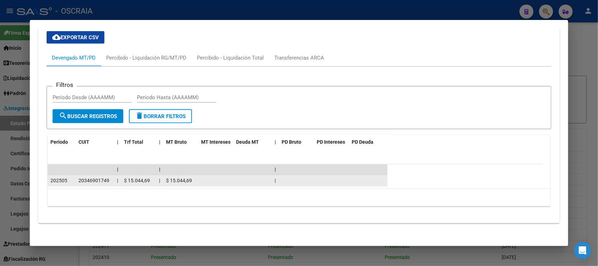
drag, startPoint x: 55, startPoint y: 178, endPoint x: 97, endPoint y: 176, distance: 41.8
click at [97, 176] on div "202505 20346901749 | $ 15.044,69 | $ 15.044,69 |" at bounding box center [218, 180] width 340 height 11
click at [55, 183] on div "202505" at bounding box center [61, 181] width 22 height 8
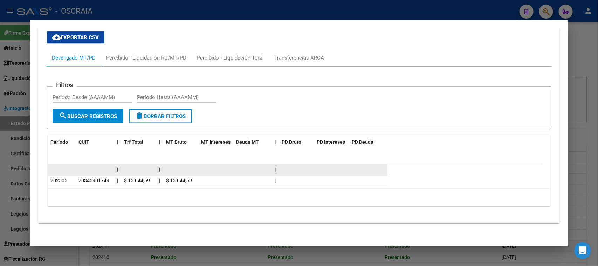
drag, startPoint x: 47, startPoint y: 172, endPoint x: 136, endPoint y: 173, distance: 89.0
click at [137, 173] on div "Filtros Período Desde (AAAAMM) Período Hasta (AAAAMM) search Buscar Registros d…" at bounding box center [299, 140] width 504 height 131
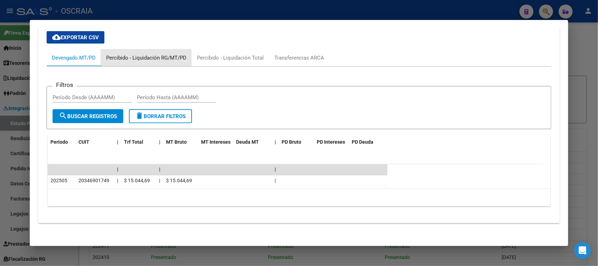
click at [138, 57] on div "Percibido - Liquidación RG/MT/PD" at bounding box center [146, 58] width 80 height 8
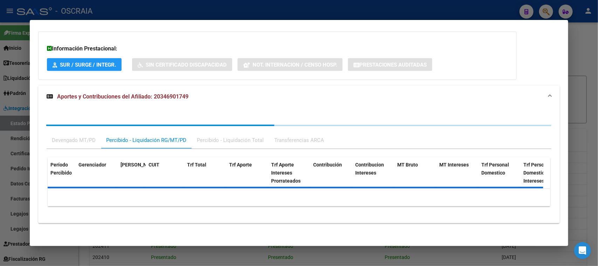
scroll to position [444, 0]
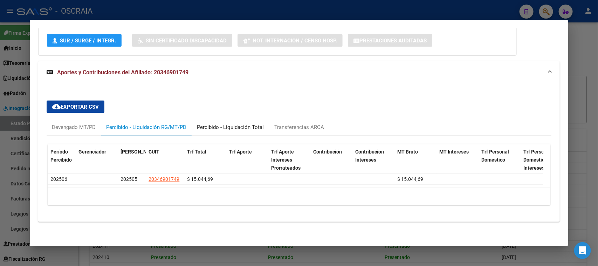
click at [222, 123] on div "Percibido - Liquidación Total" at bounding box center [230, 127] width 67 height 8
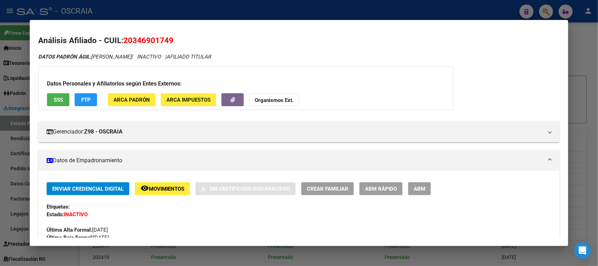
scroll to position [0, 0]
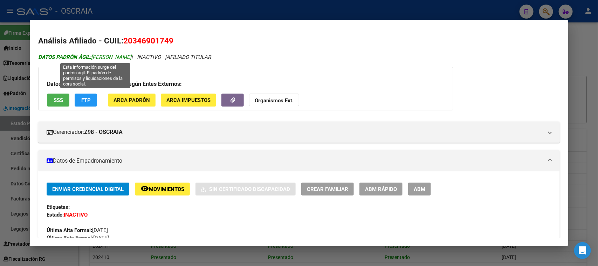
drag, startPoint x: 151, startPoint y: 56, endPoint x: 94, endPoint y: 60, distance: 57.9
click at [94, 60] on span "DATOS PADRÓN ÁGIL: CABRERA SERGIO DAVID" at bounding box center [84, 57] width 93 height 6
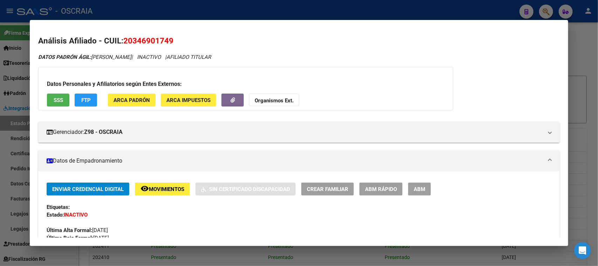
copy span "CABRERA SERGIO DAVID"
click at [162, 39] on span "20346901749" at bounding box center [148, 40] width 50 height 9
copy span "20346901749"
